Goal: Find specific page/section: Find specific page/section

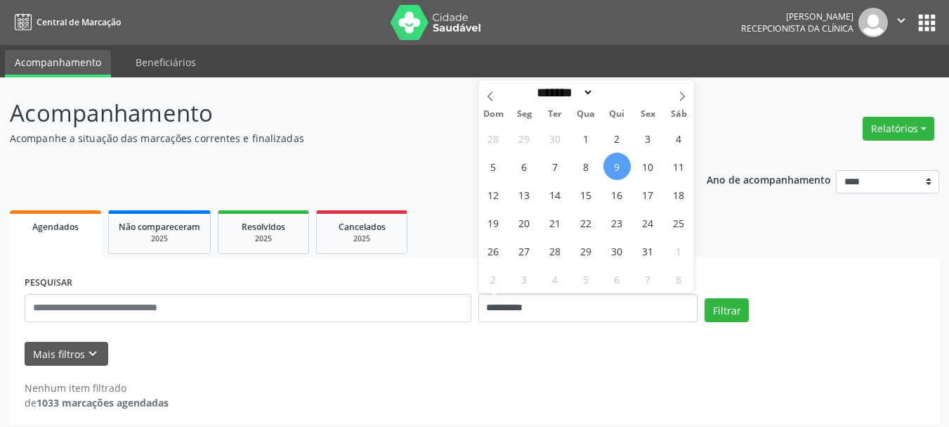
select select "*"
click at [643, 168] on span "10" at bounding box center [648, 165] width 27 height 27
type input "**********"
click at [643, 168] on span "10" at bounding box center [648, 165] width 27 height 27
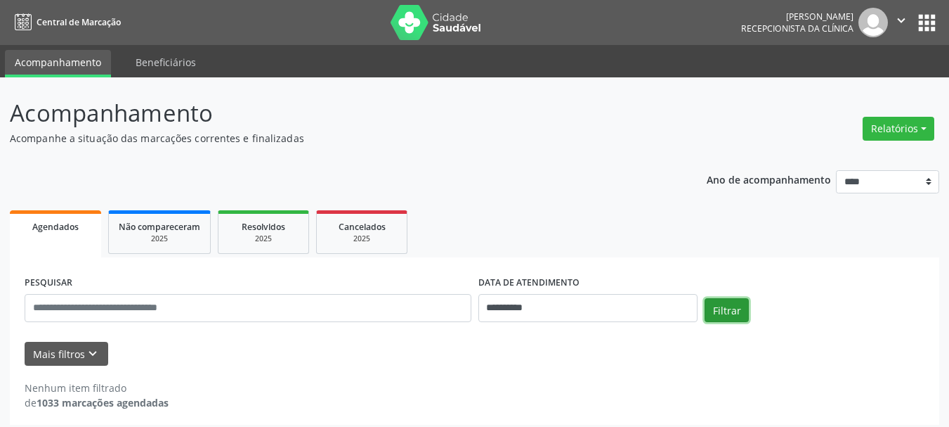
click at [730, 308] on button "Filtrar" at bounding box center [727, 310] width 44 height 24
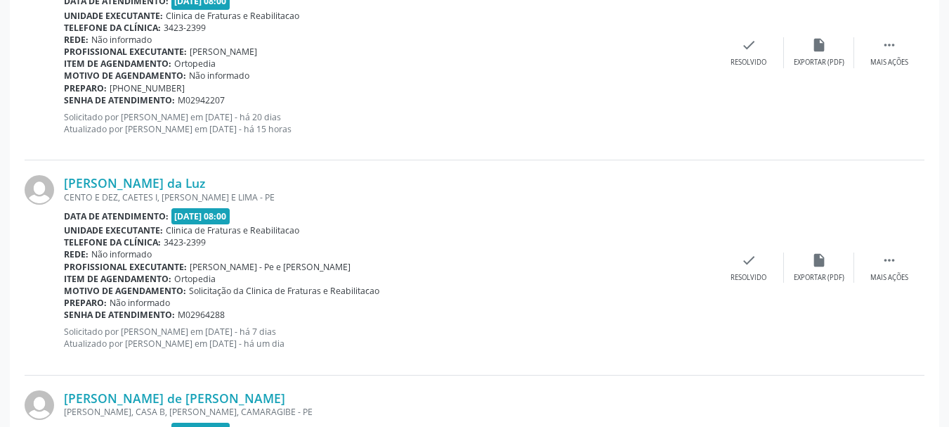
scroll to position [1335, 0]
drag, startPoint x: 63, startPoint y: 181, endPoint x: 198, endPoint y: 186, distance: 135.7
click at [198, 186] on div "[PERSON_NAME] da Luz CENTO E DEZ, CAETES I, ABREU E LIMA - PE Data de atendimen…" at bounding box center [475, 267] width 900 height 214
copy div "[PERSON_NAME] da Luz"
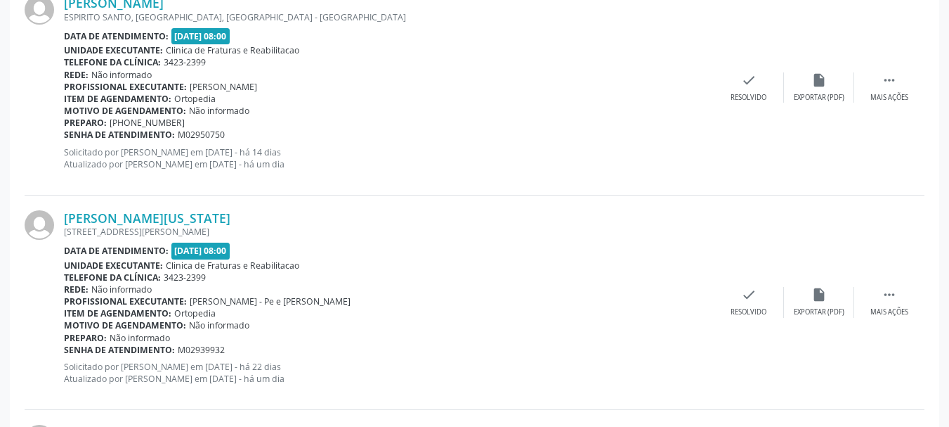
scroll to position [2178, 0]
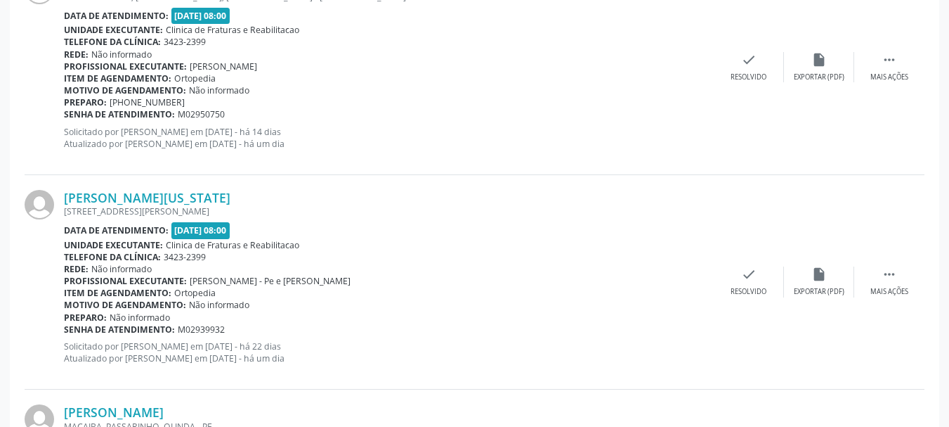
drag, startPoint x: 62, startPoint y: 197, endPoint x: 255, endPoint y: 196, distance: 193.2
click at [255, 196] on div "[PERSON_NAME][US_STATE] [STREET_ADDRESS][PERSON_NAME] Data de atendimento: [DAT…" at bounding box center [475, 282] width 900 height 214
copy div "[PERSON_NAME][US_STATE]"
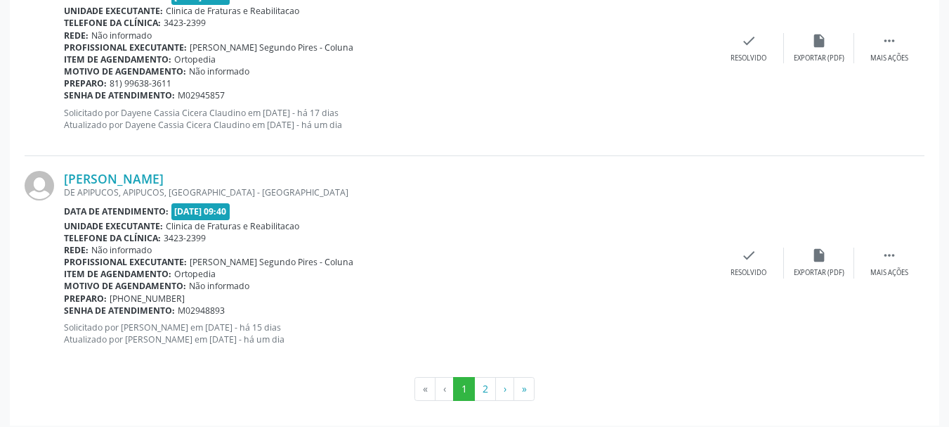
scroll to position [3279, 0]
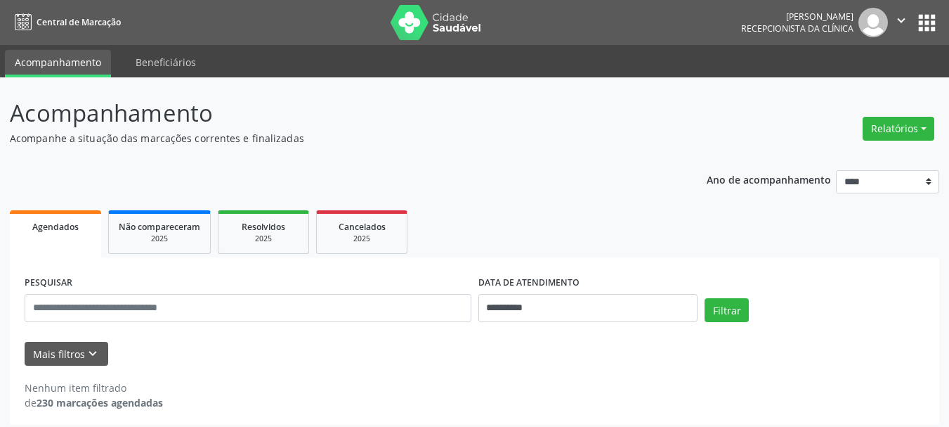
select select "*"
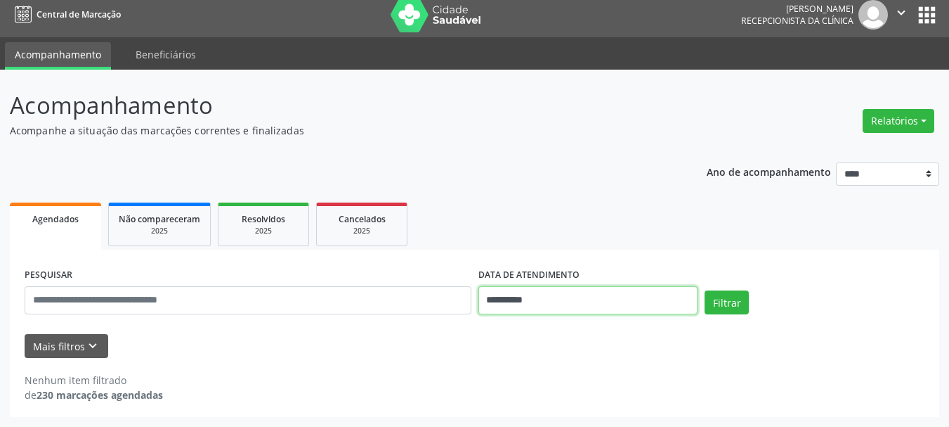
drag, startPoint x: 0, startPoint y: 0, endPoint x: 592, endPoint y: 301, distance: 664.4
click at [592, 301] on input "**********" at bounding box center [589, 300] width 220 height 28
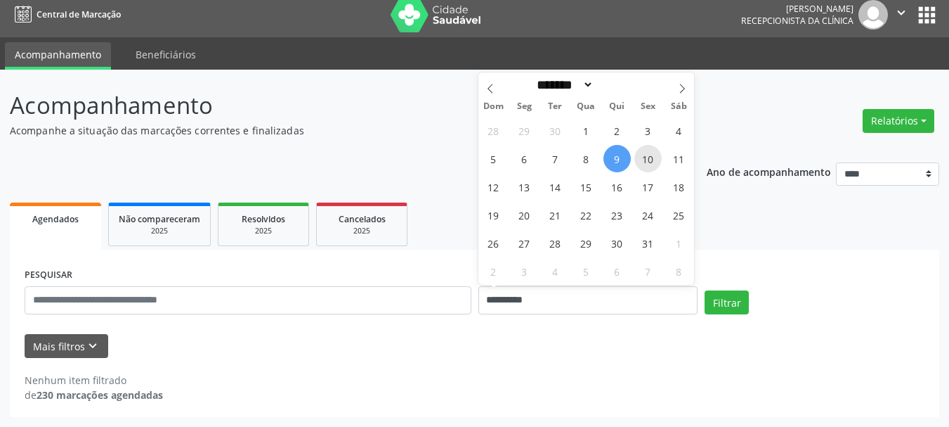
click at [649, 157] on span "10" at bounding box center [648, 158] width 27 height 27
type input "**********"
click at [649, 157] on span "10" at bounding box center [648, 158] width 27 height 27
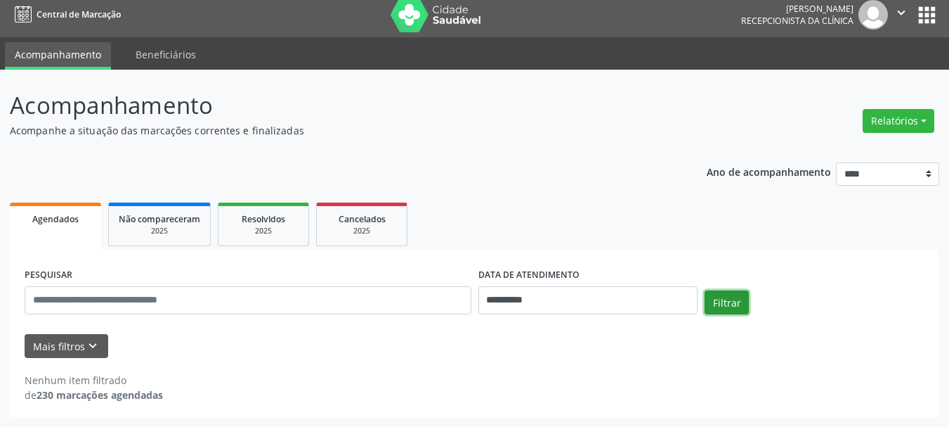
click at [726, 304] on button "Filtrar" at bounding box center [727, 302] width 44 height 24
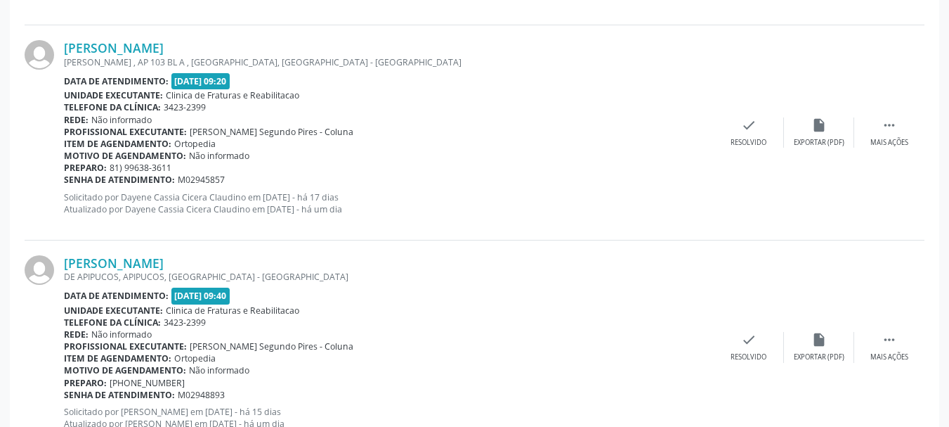
scroll to position [3279, 0]
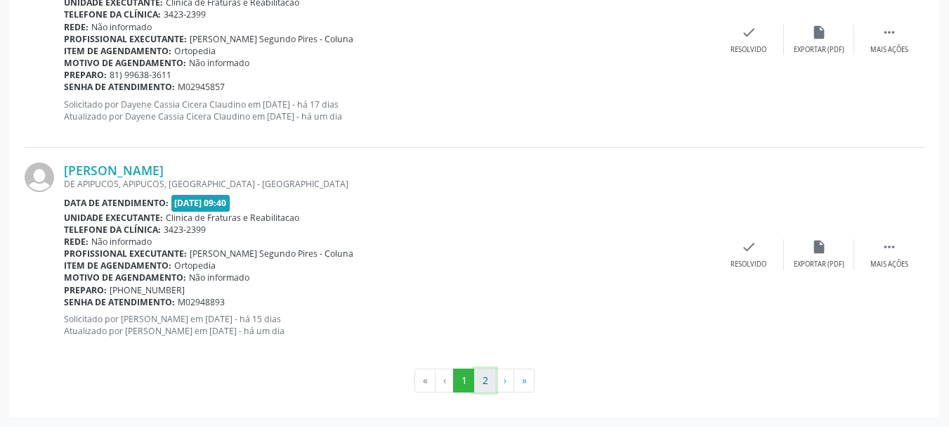
click at [483, 377] on button "2" at bounding box center [485, 380] width 22 height 24
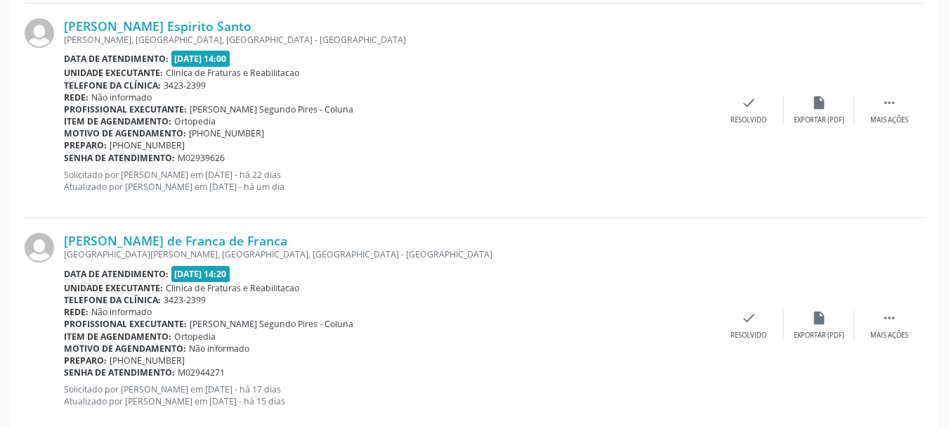
scroll to position [2849, 0]
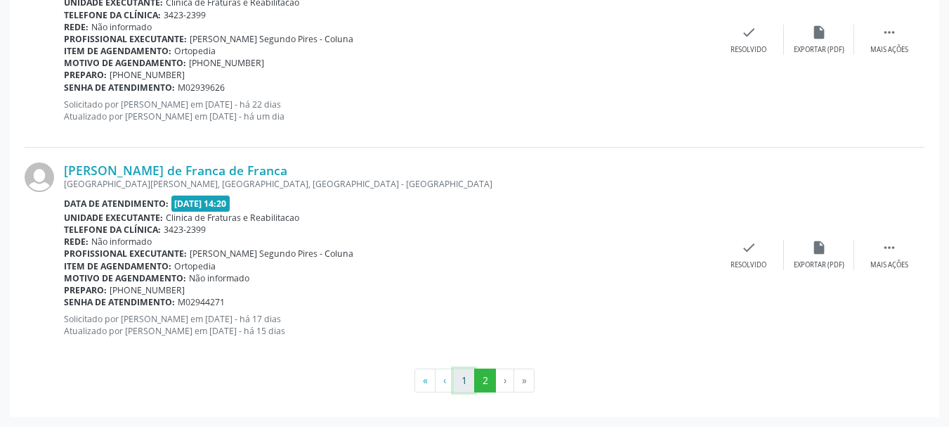
click at [464, 383] on button "1" at bounding box center [464, 380] width 22 height 24
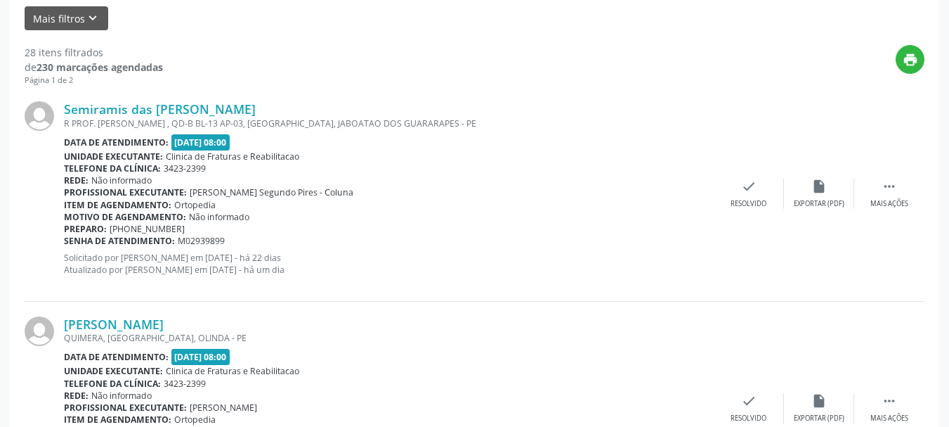
scroll to position [187, 0]
